Goal: Information Seeking & Learning: Learn about a topic

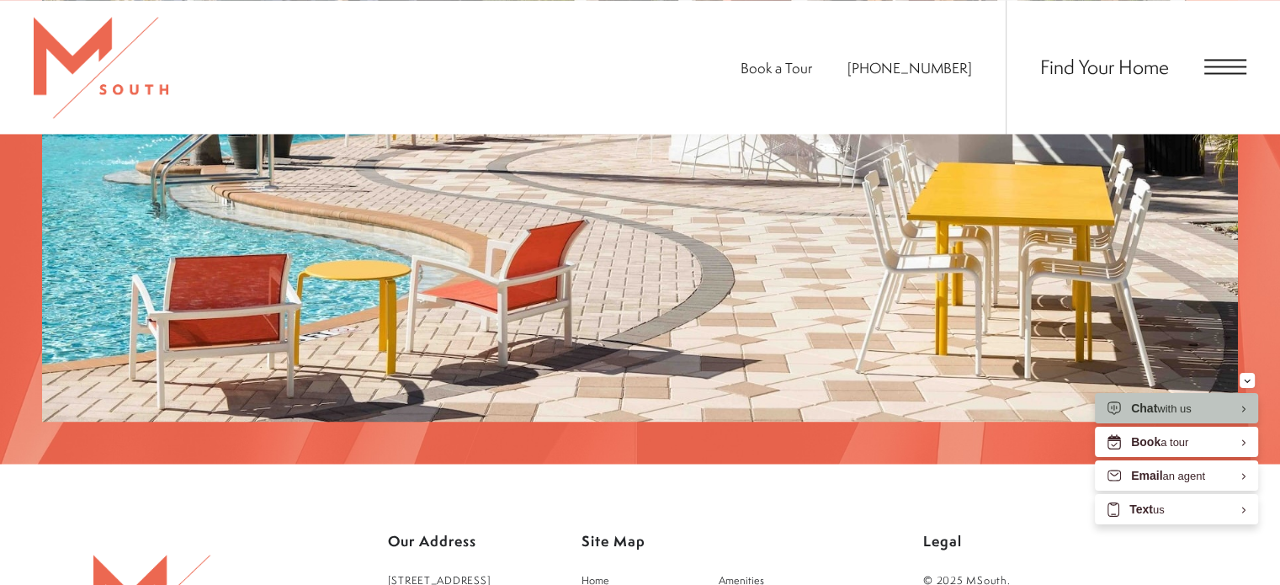
scroll to position [2925, 0]
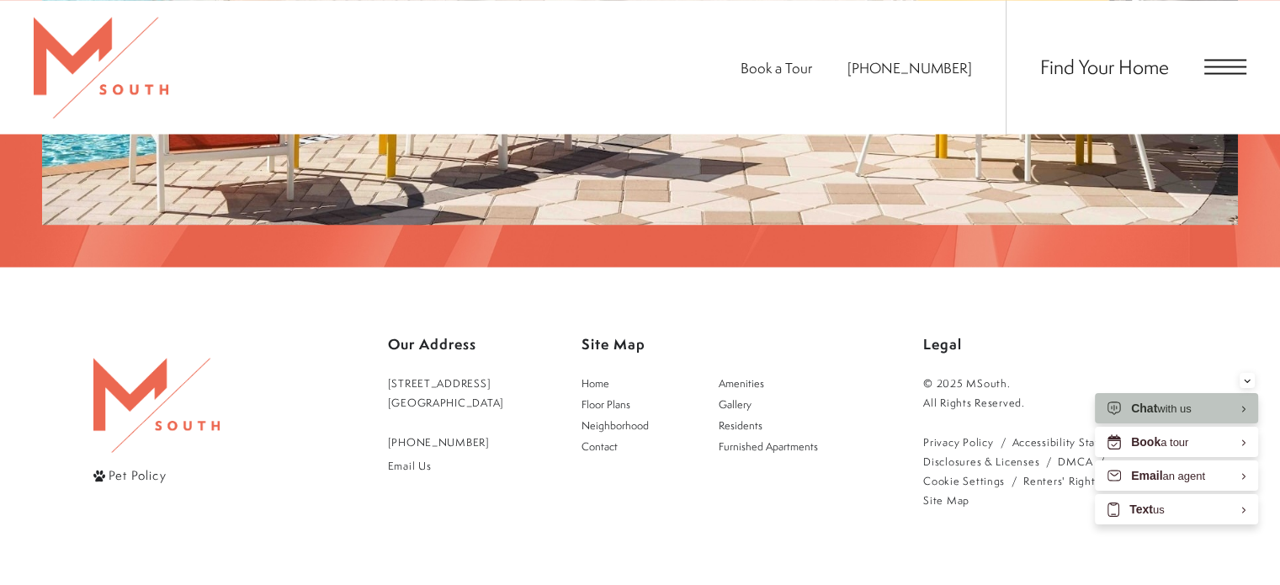
click at [1223, 66] on span "Open Menu" at bounding box center [1225, 67] width 42 height 2
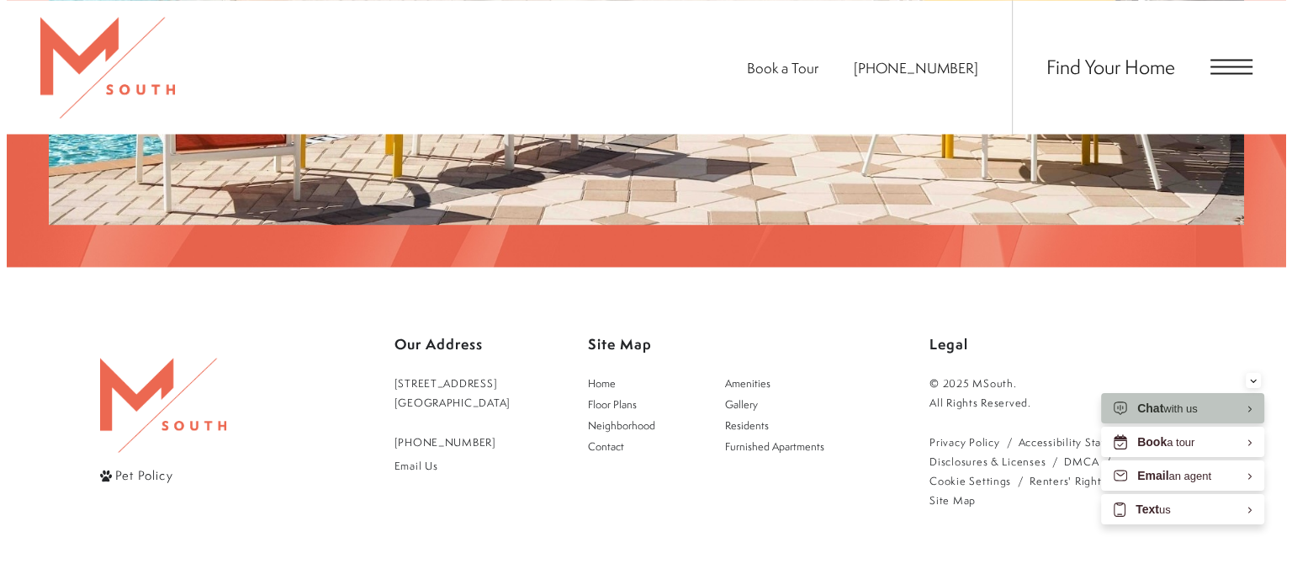
scroll to position [0, 0]
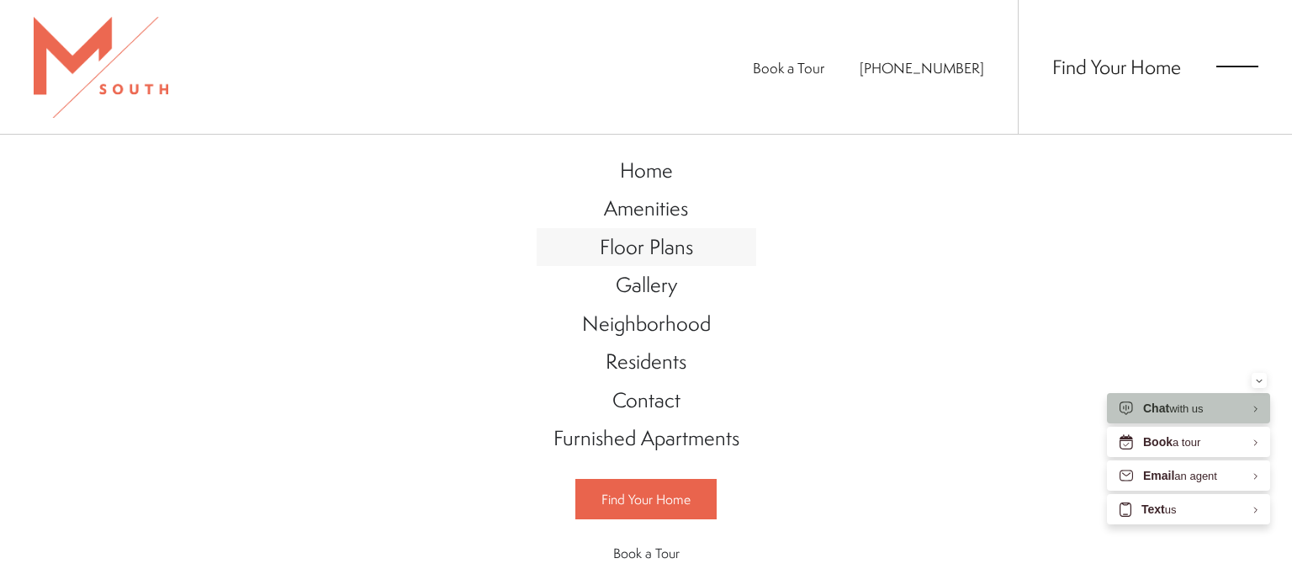
click at [641, 247] on span "Floor Plans" at bounding box center [646, 246] width 93 height 29
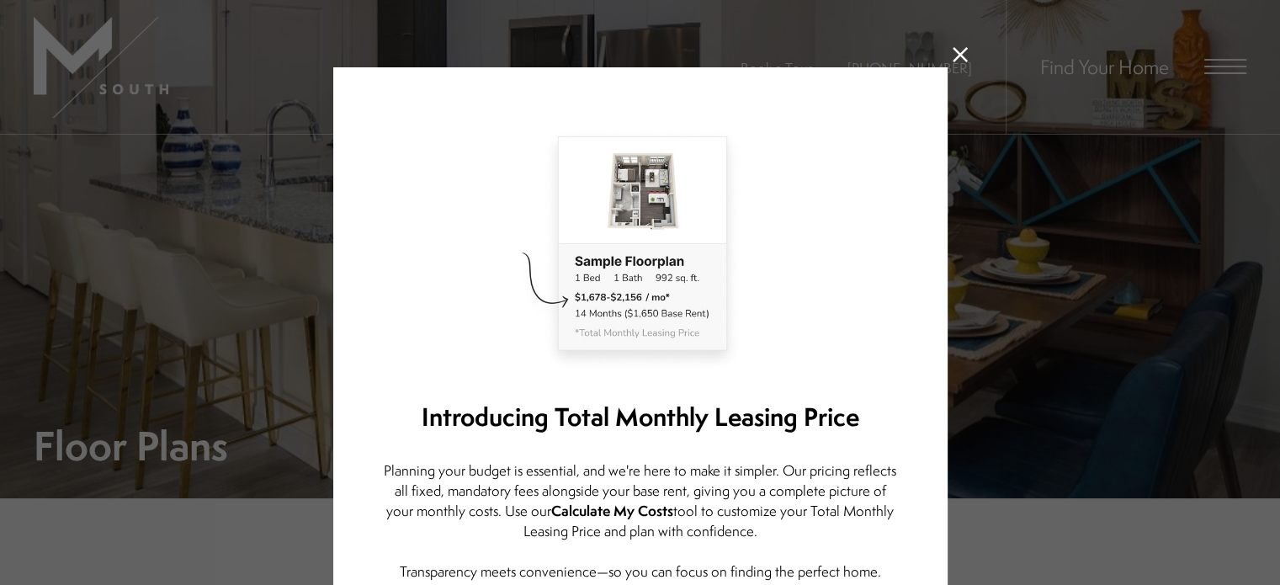
click at [952, 57] on icon at bounding box center [959, 54] width 15 height 15
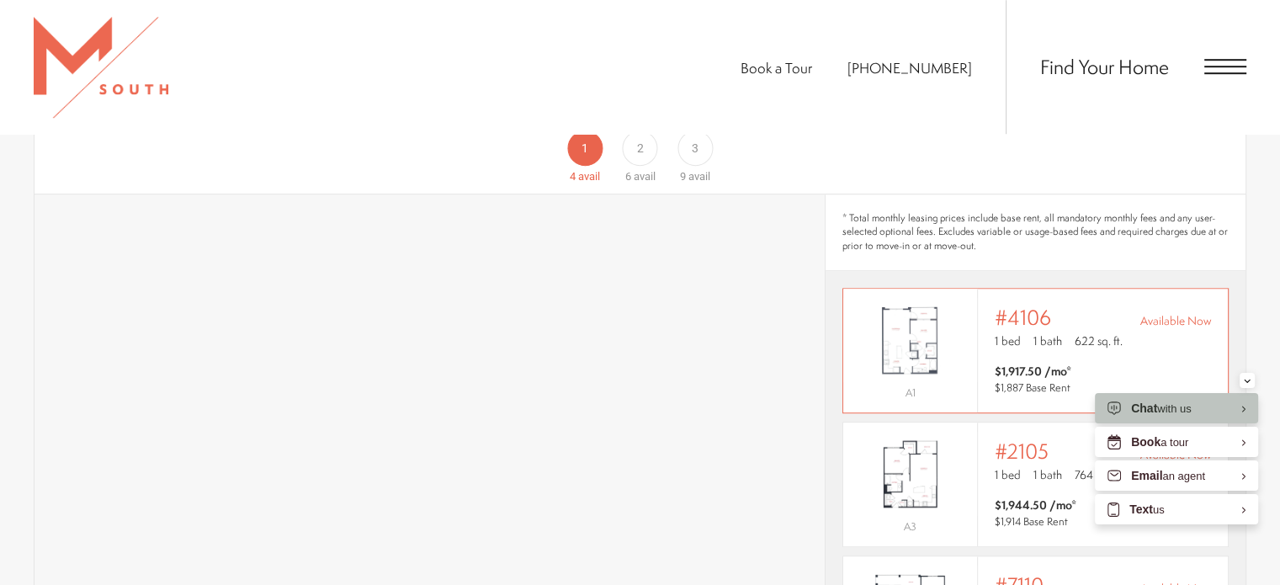
scroll to position [1089, 0]
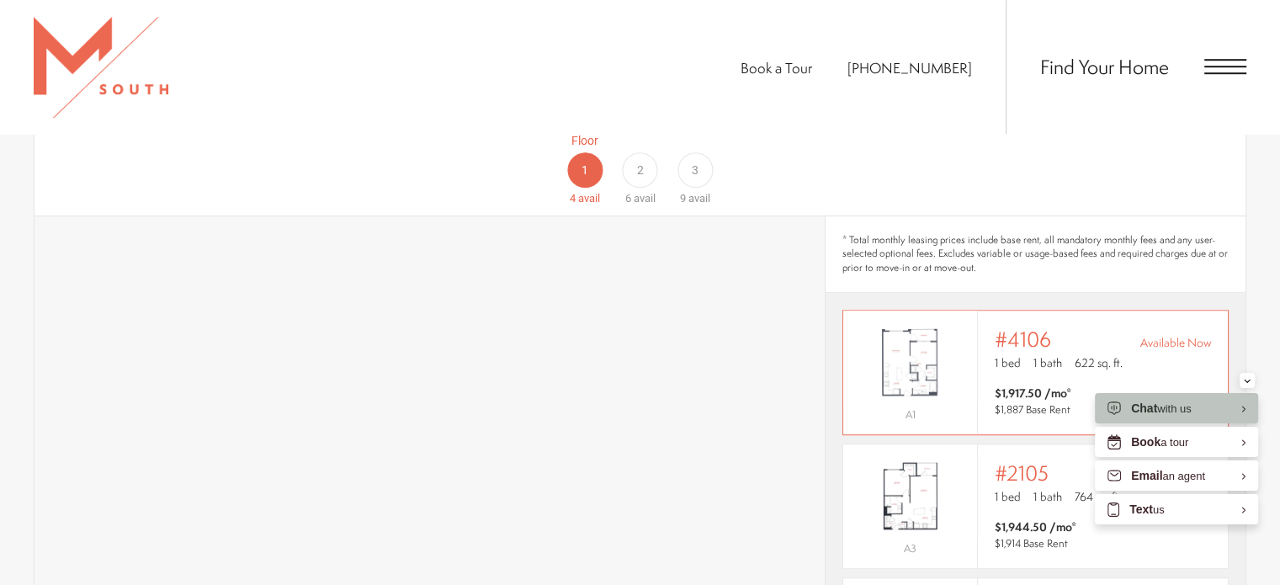
click at [1023, 327] on span "#4106" at bounding box center [1023, 339] width 56 height 24
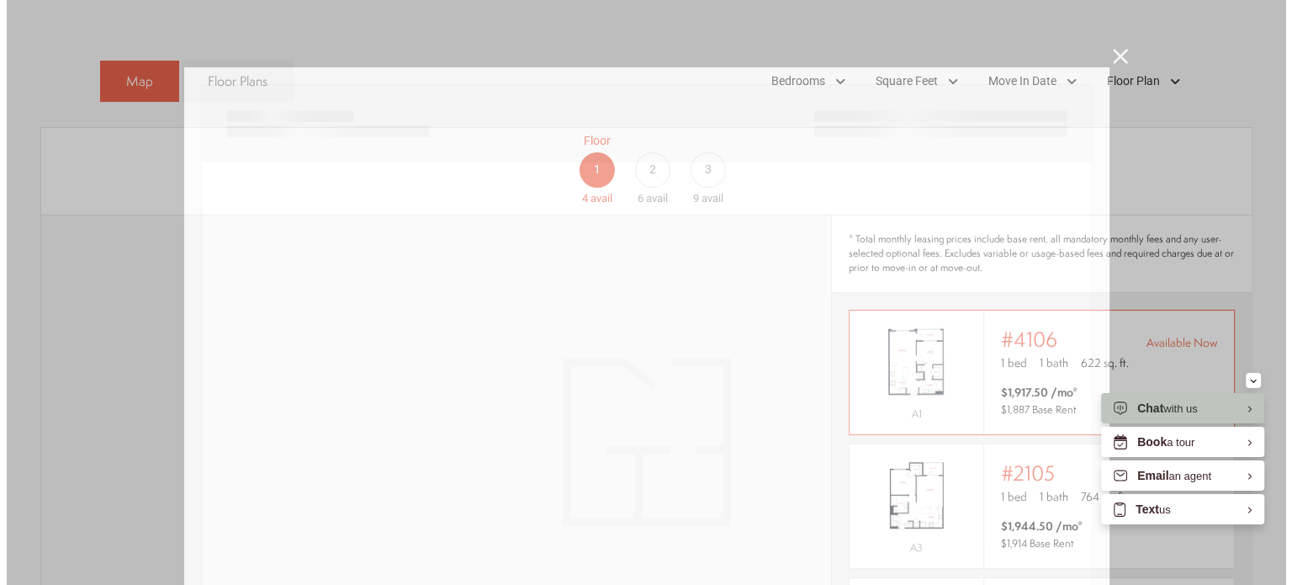
scroll to position [0, 0]
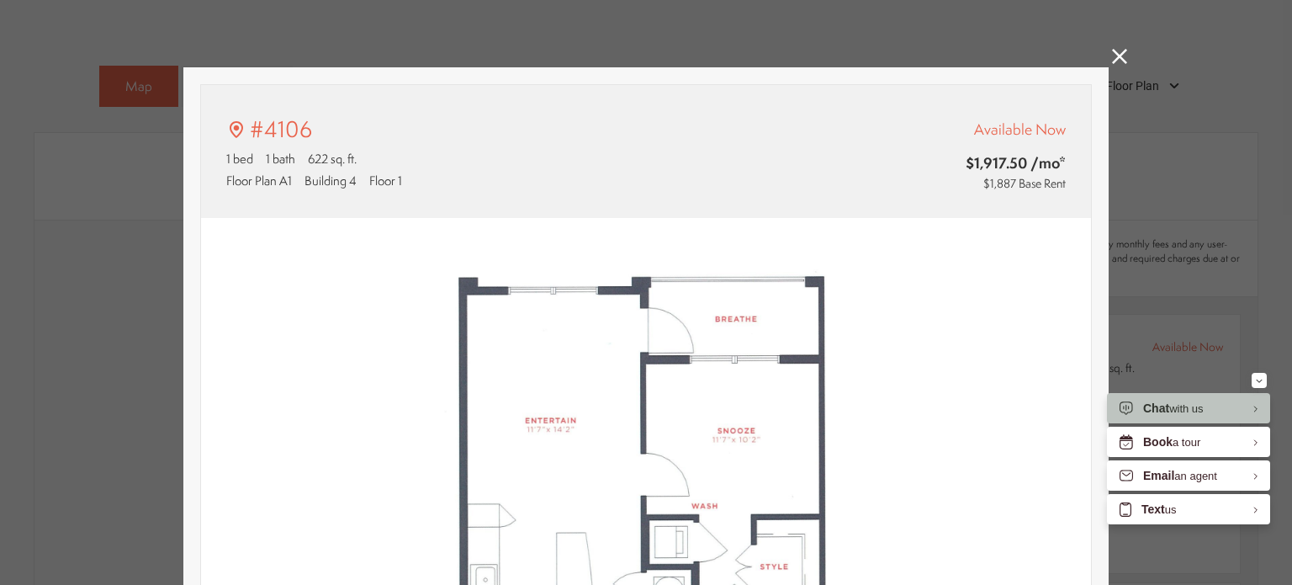
type input "**********"
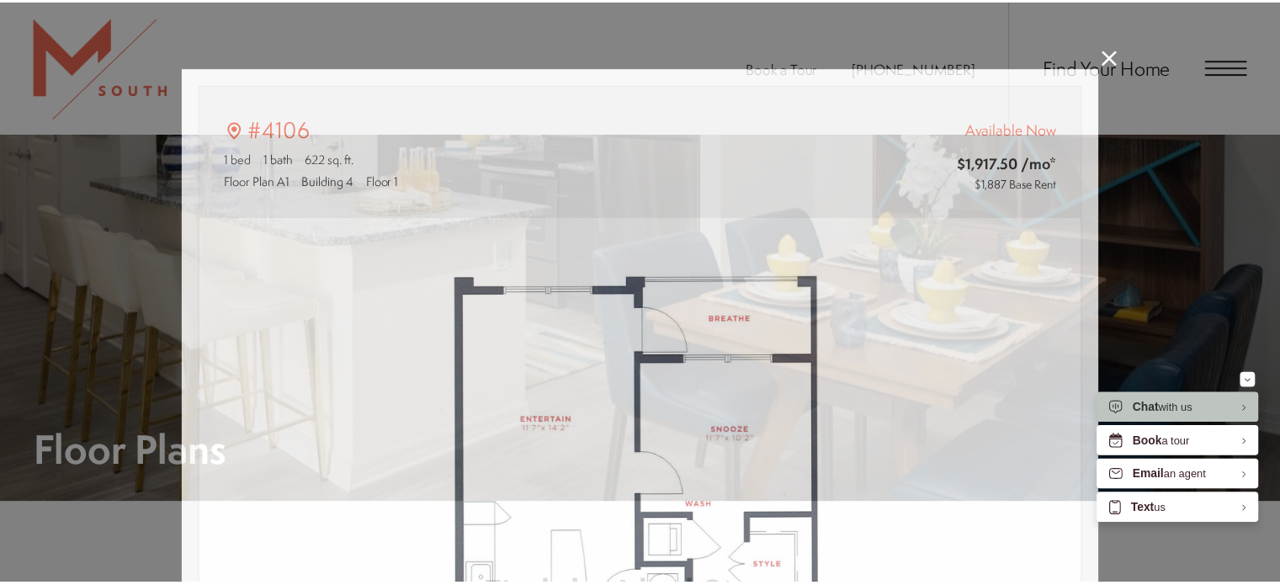
scroll to position [1089, 0]
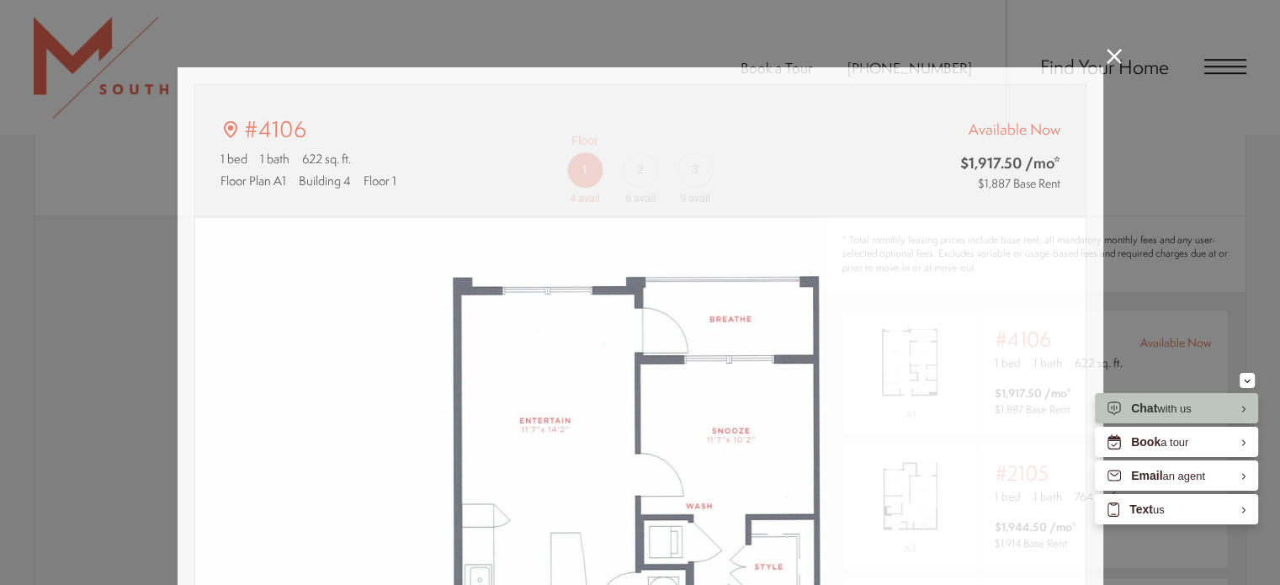
click at [1124, 52] on div "#4106 1 bed 1 bath 622 sq. ft. Floor Plan A1 Building 4 Floor 1 Available Now $…" at bounding box center [640, 292] width 1280 height 585
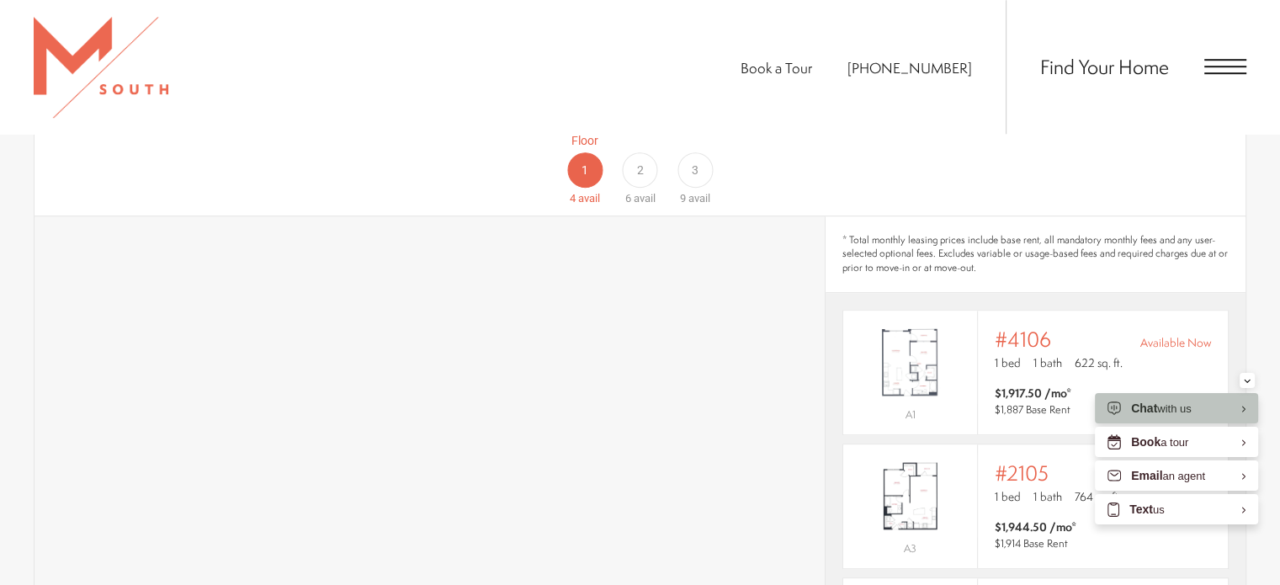
click at [1212, 57] on div "Find Your Home" at bounding box center [1126, 67] width 241 height 134
click at [1219, 67] on span "Open Menu" at bounding box center [1225, 66] width 42 height 15
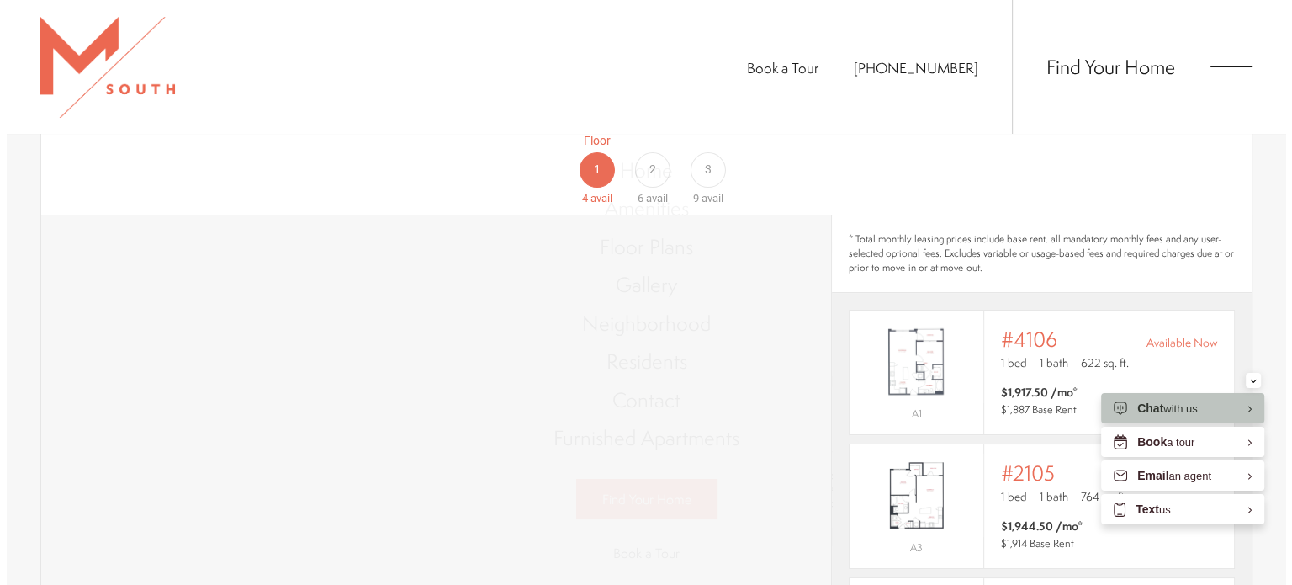
scroll to position [0, 0]
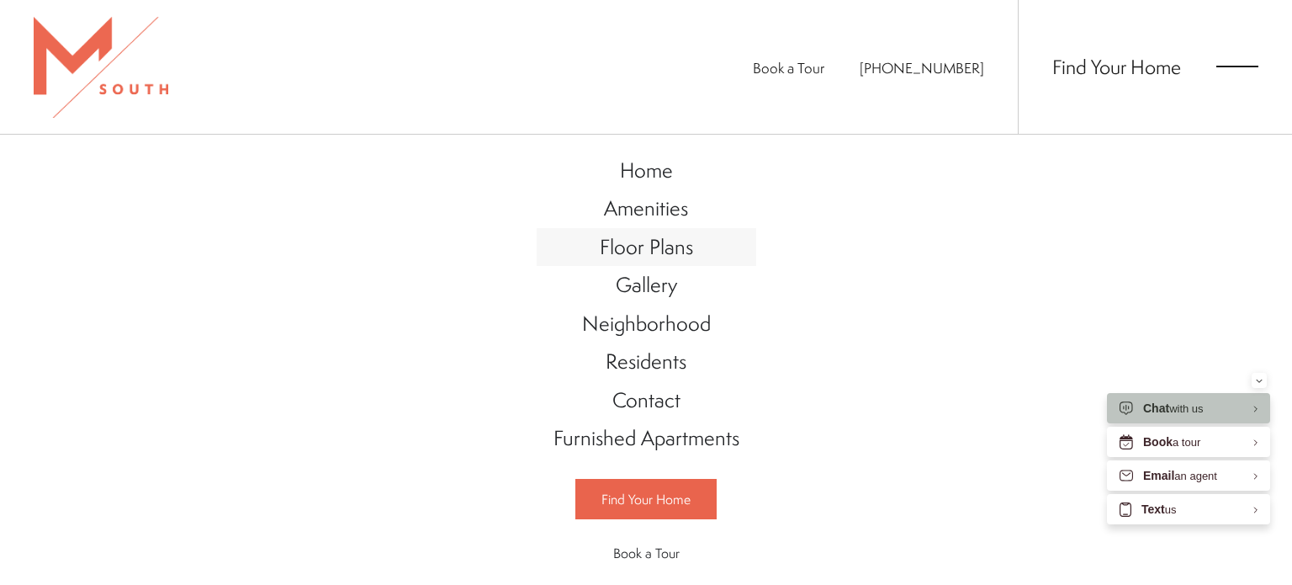
click at [629, 257] on span "Floor Plans" at bounding box center [646, 246] width 93 height 29
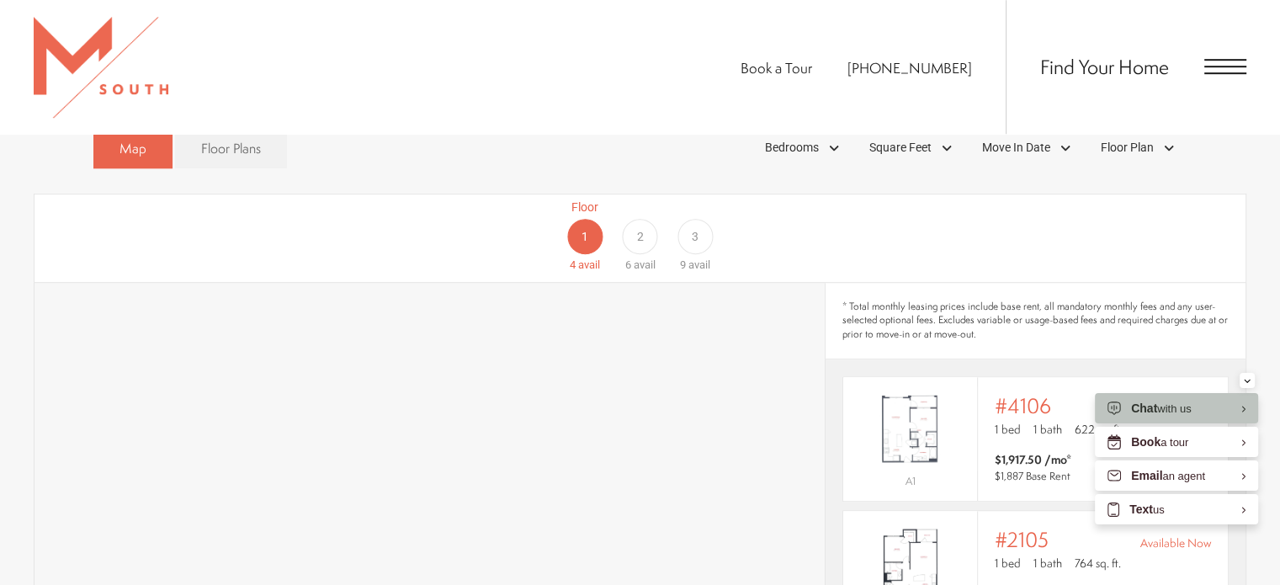
scroll to position [841, 0]
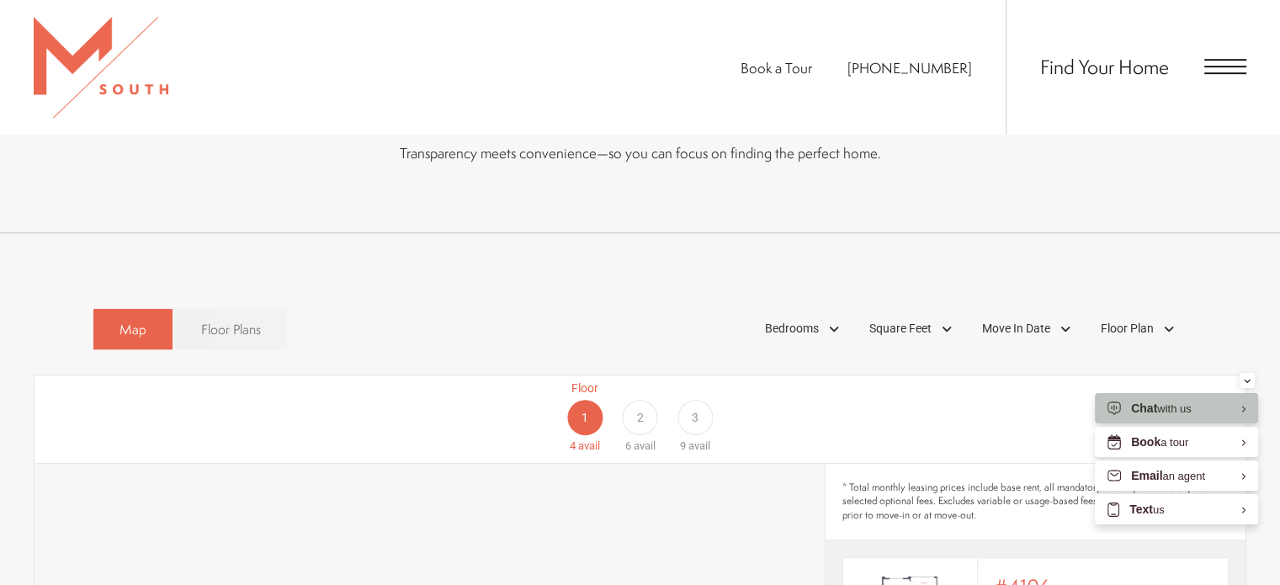
click at [246, 320] on span "Floor Plans" at bounding box center [231, 329] width 60 height 19
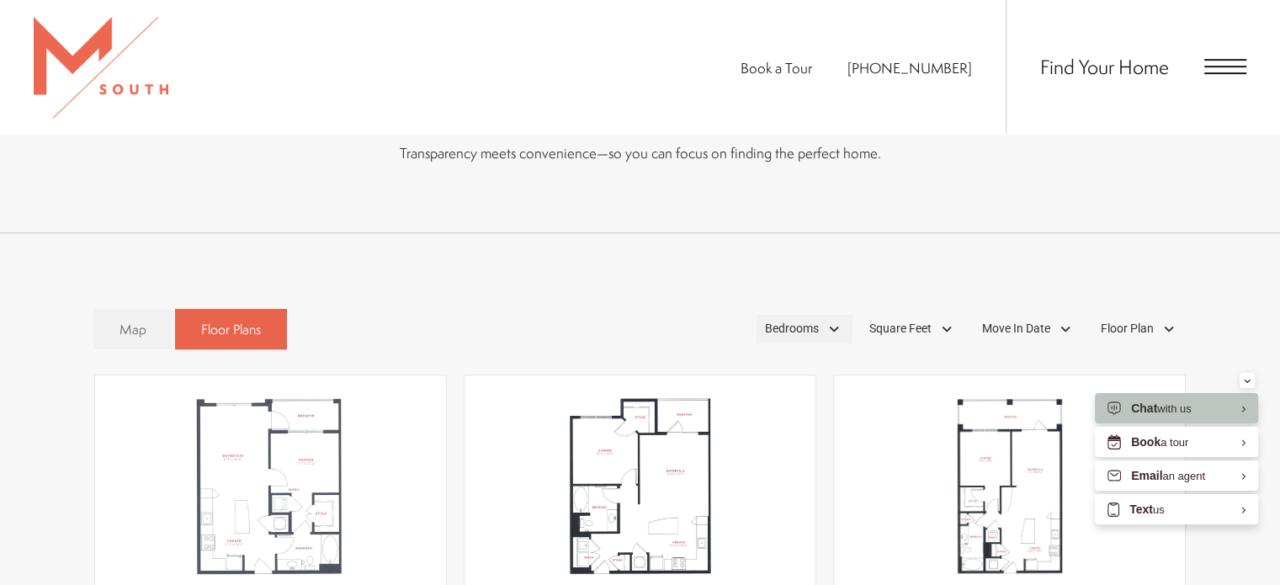
click at [781, 320] on span "Bedrooms" at bounding box center [792, 329] width 54 height 18
click at [797, 367] on span "1 Bedroom" at bounding box center [772, 376] width 84 height 19
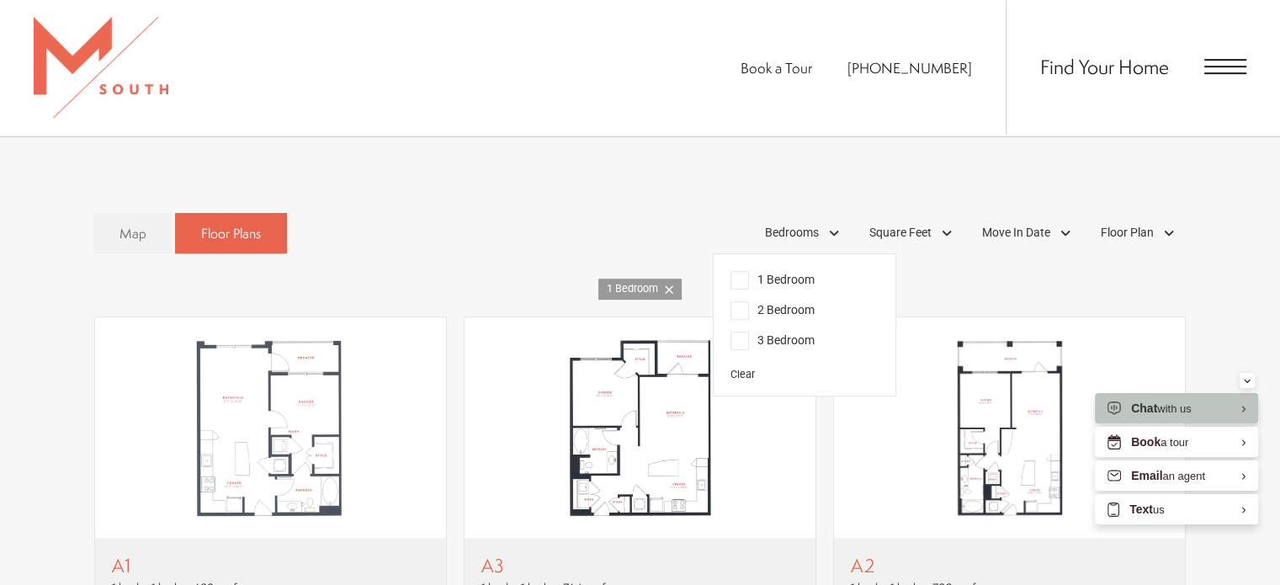
scroll to position [1094, 0]
